Goal: Transaction & Acquisition: Purchase product/service

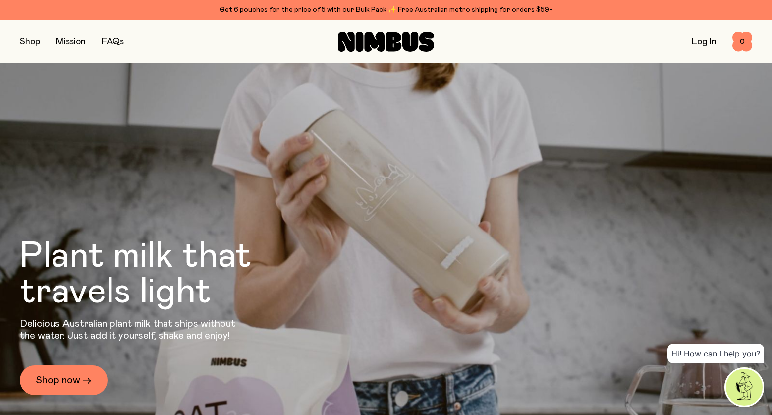
click at [703, 39] on link "Log In" at bounding box center [704, 41] width 25 height 9
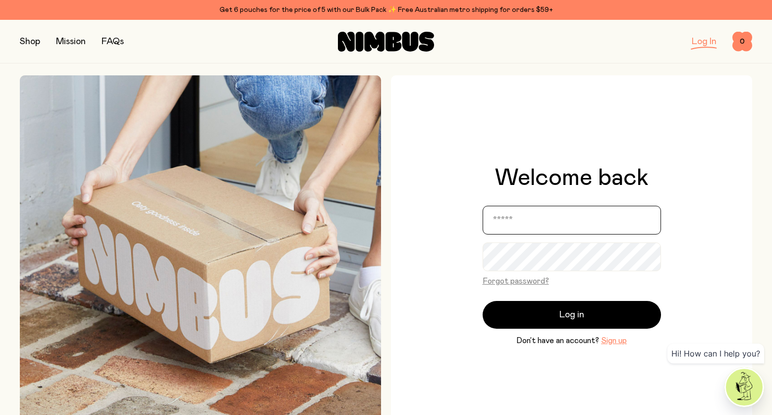
click at [538, 214] on input "email" at bounding box center [572, 220] width 178 height 29
type input "**********"
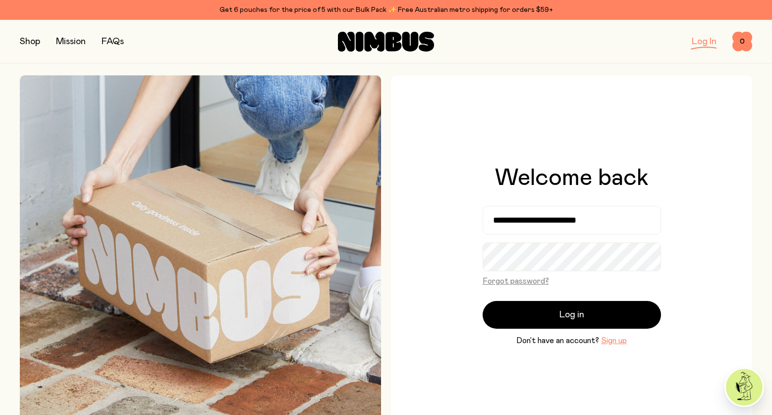
click at [614, 341] on button "Sign up" at bounding box center [614, 341] width 26 height 12
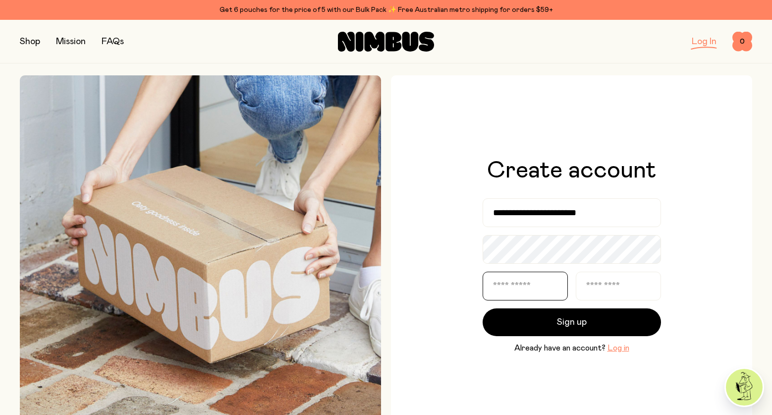
click at [549, 282] on input "text" at bounding box center [525, 286] width 85 height 29
type input "****"
type input "********"
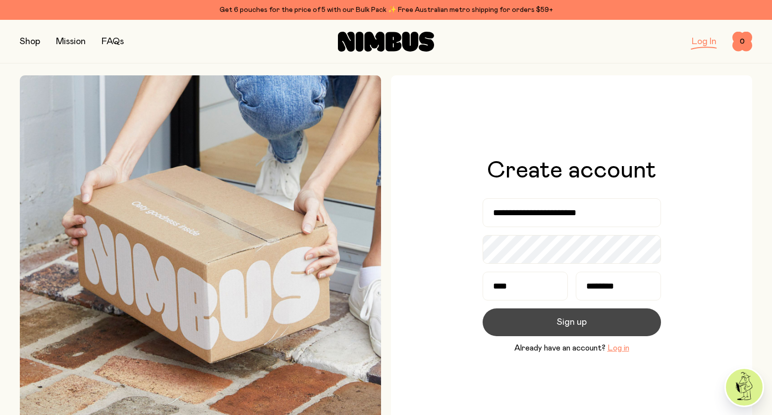
click at [560, 325] on span "Sign up" at bounding box center [572, 322] width 30 height 14
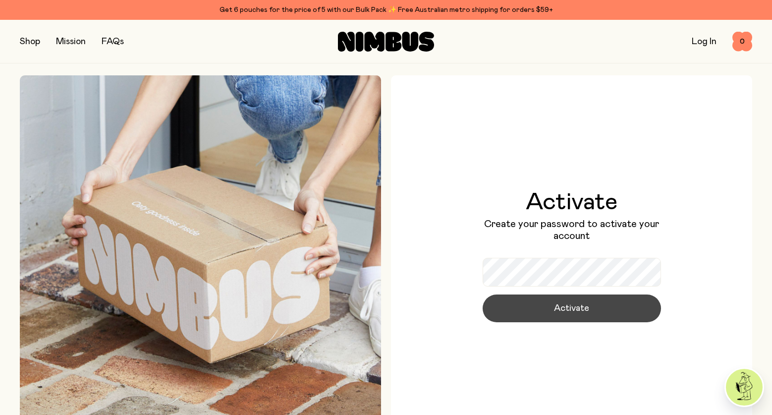
click at [573, 306] on span "Activate" at bounding box center [571, 308] width 35 height 14
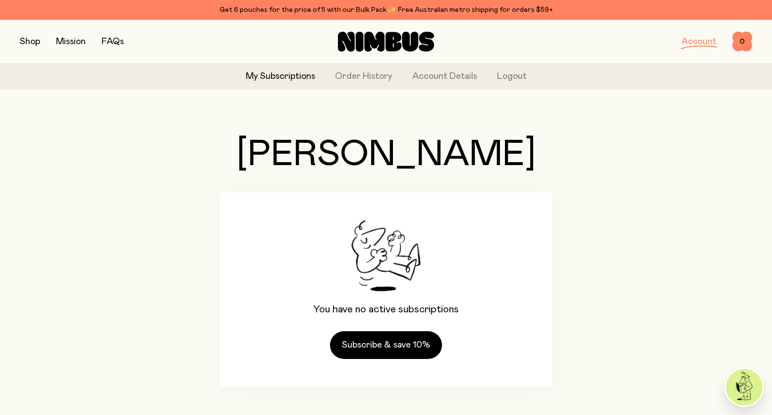
scroll to position [11, 0]
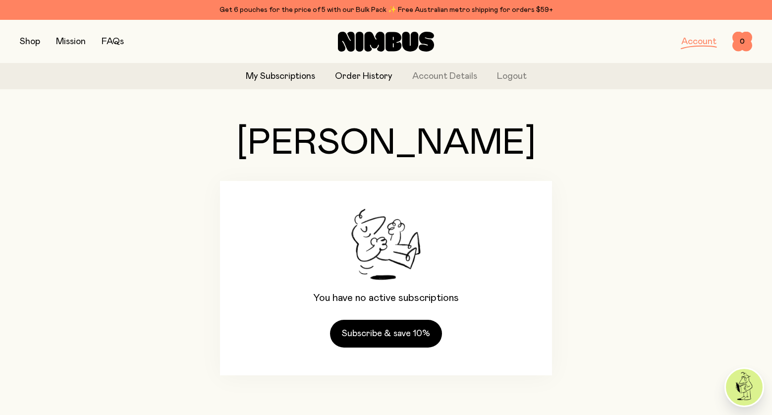
click at [377, 77] on link "Order History" at bounding box center [363, 76] width 57 height 13
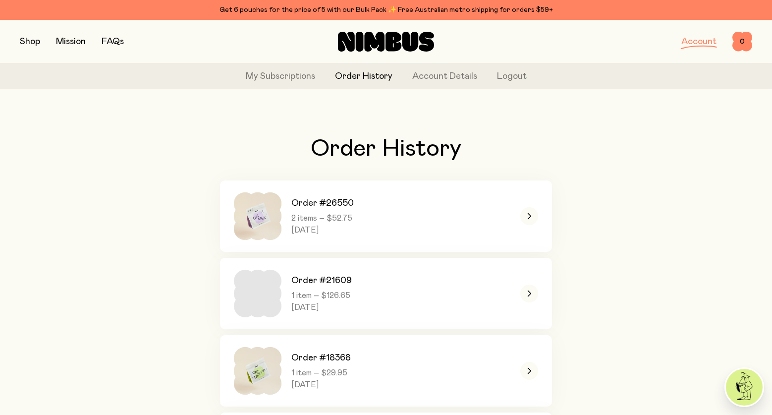
click at [30, 41] on button "button" at bounding box center [30, 42] width 20 height 14
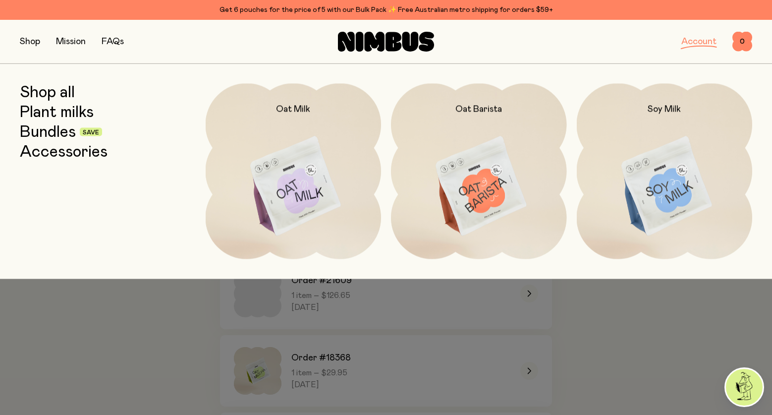
click at [57, 88] on link "Shop all" at bounding box center [47, 92] width 55 height 18
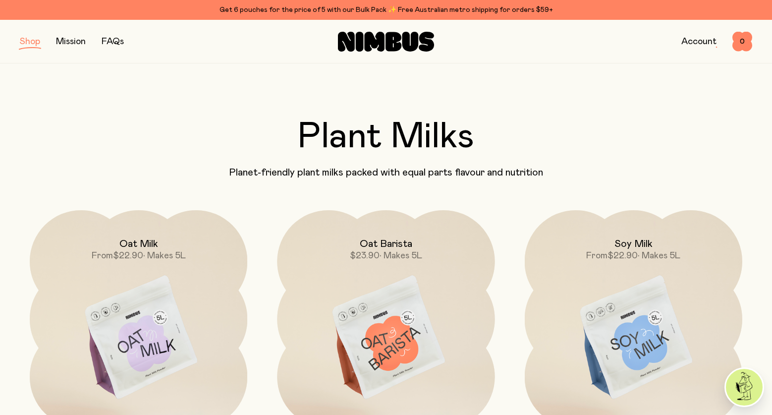
click at [28, 44] on button "button" at bounding box center [30, 42] width 20 height 14
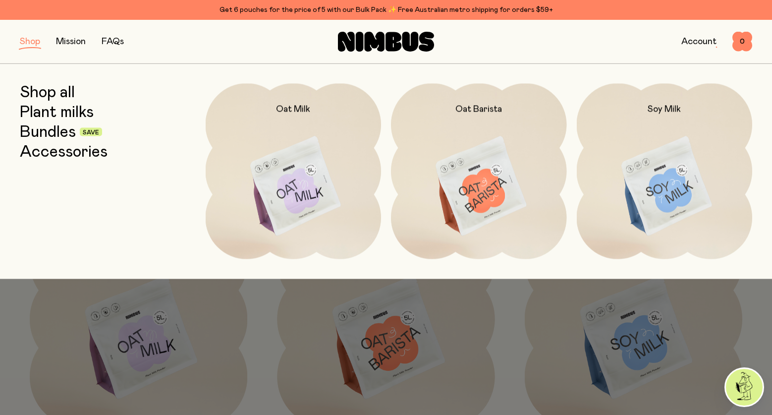
click at [46, 109] on link "Plant milks" at bounding box center [57, 112] width 74 height 18
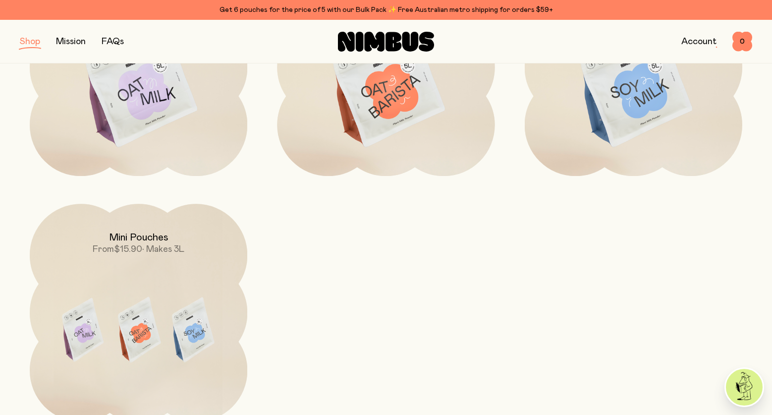
scroll to position [159, 0]
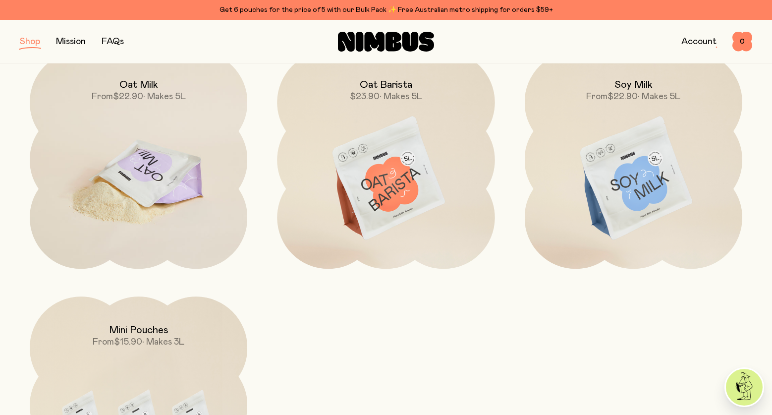
click at [149, 163] on img at bounding box center [139, 179] width 218 height 256
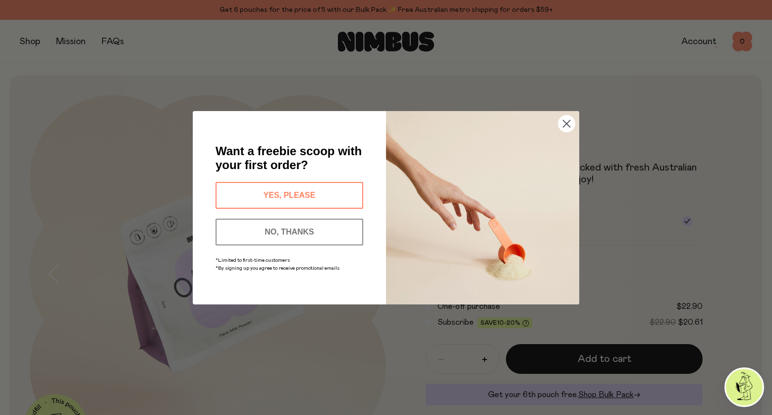
click at [563, 118] on circle "Close dialog" at bounding box center [567, 123] width 16 height 16
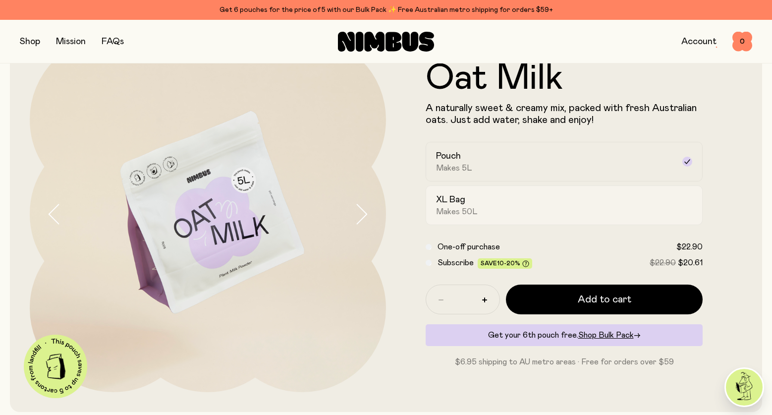
scroll to position [61, 0]
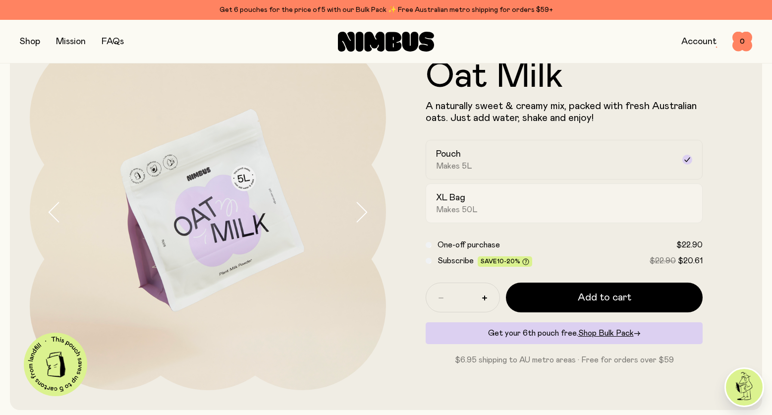
click at [509, 209] on div "XL Bag Makes 50L" at bounding box center [555, 203] width 238 height 23
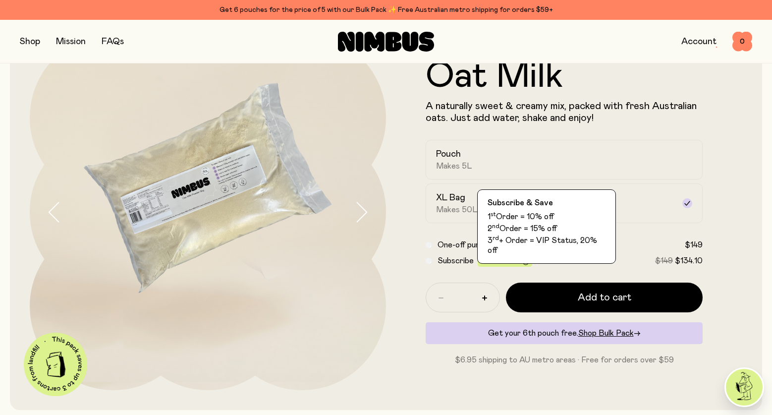
click at [494, 262] on span "Save 10-20%" at bounding box center [505, 261] width 49 height 7
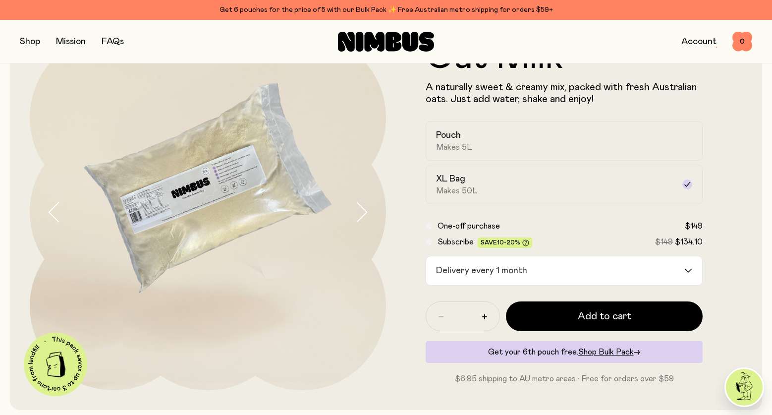
click at [471, 274] on div "Delivery every 1 month" at bounding box center [555, 270] width 258 height 29
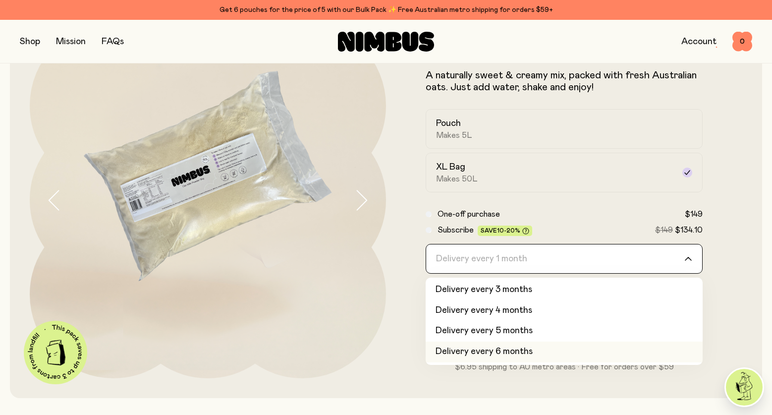
scroll to position [74, 0]
click at [427, 378] on div "Oat Milk A naturally sweet & creamy mix, packed with fresh Australian oats. Jus…" at bounding box center [386, 199] width 713 height 396
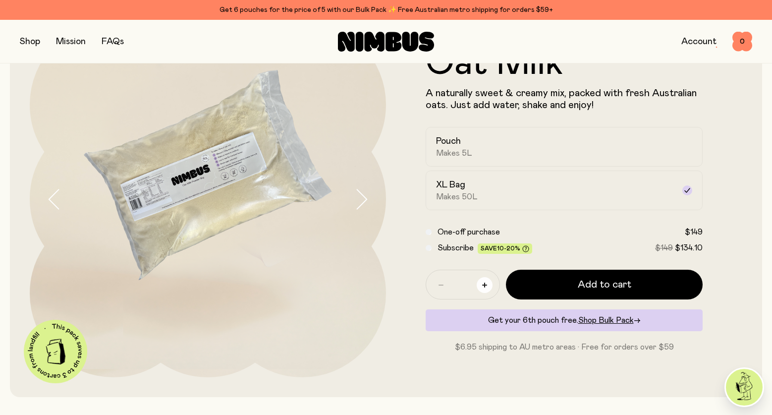
click at [485, 283] on icon "button" at bounding box center [484, 285] width 5 height 5
type input "*"
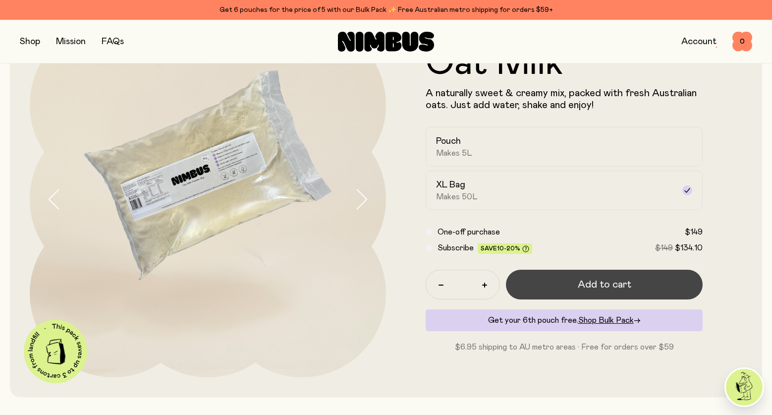
click at [556, 287] on button "Add to cart" at bounding box center [604, 285] width 197 height 30
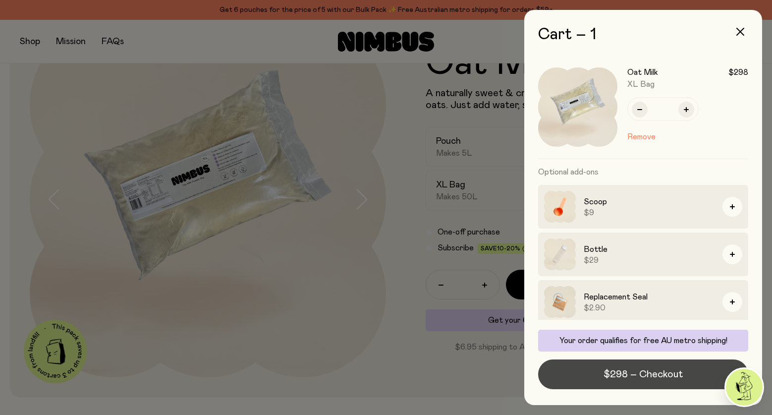
click at [661, 376] on span "$298 – Checkout" at bounding box center [643, 374] width 79 height 14
